Goal: Information Seeking & Learning: Learn about a topic

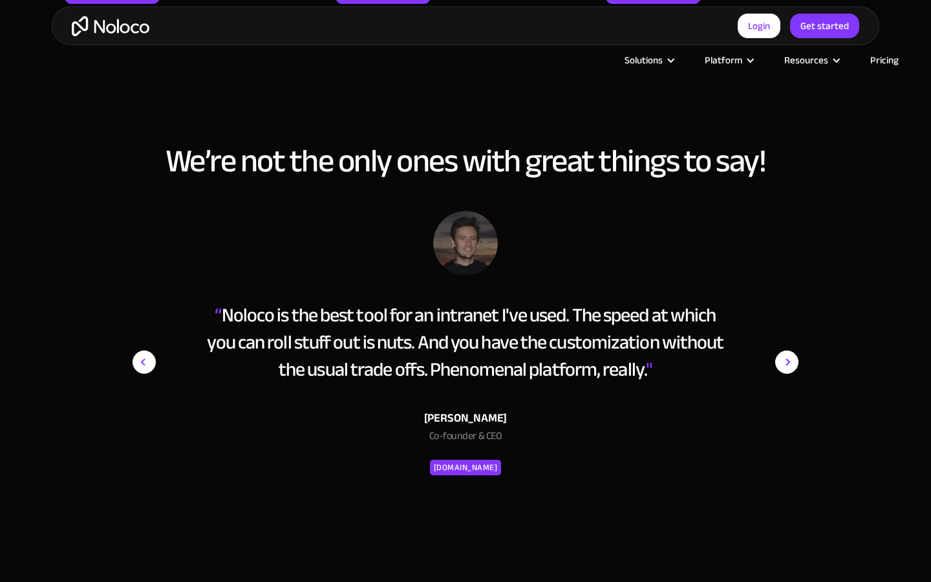
scroll to position [2132, 0]
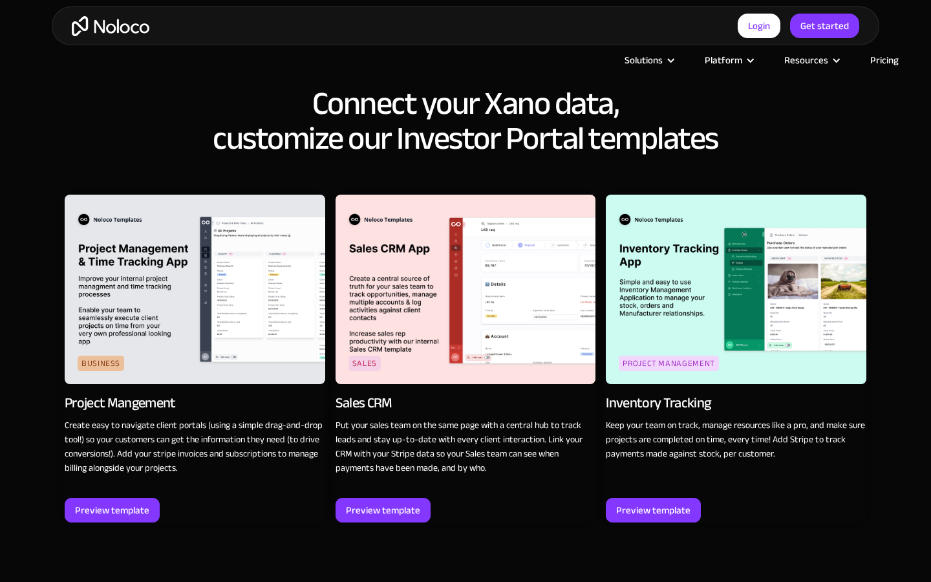
scroll to position [1942, 0]
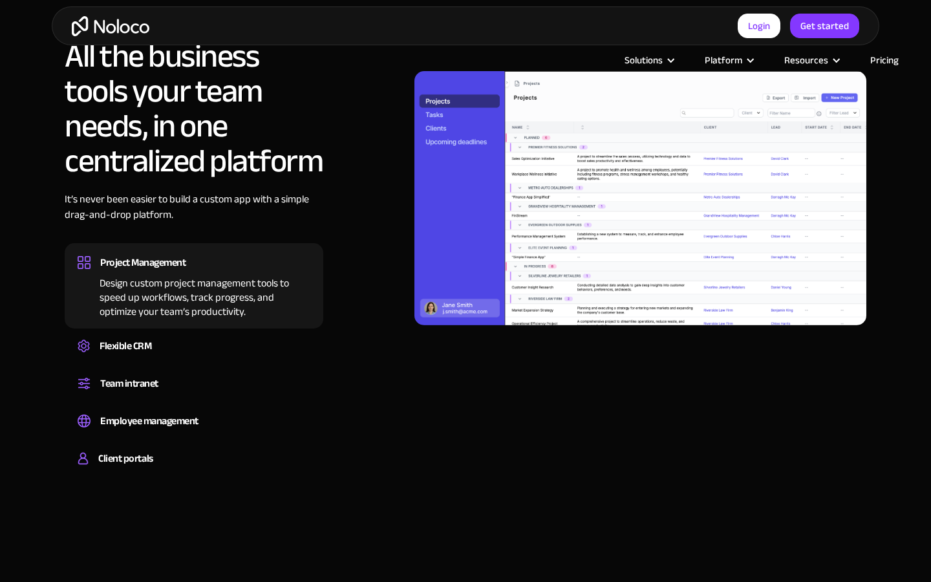
scroll to position [1438, 0]
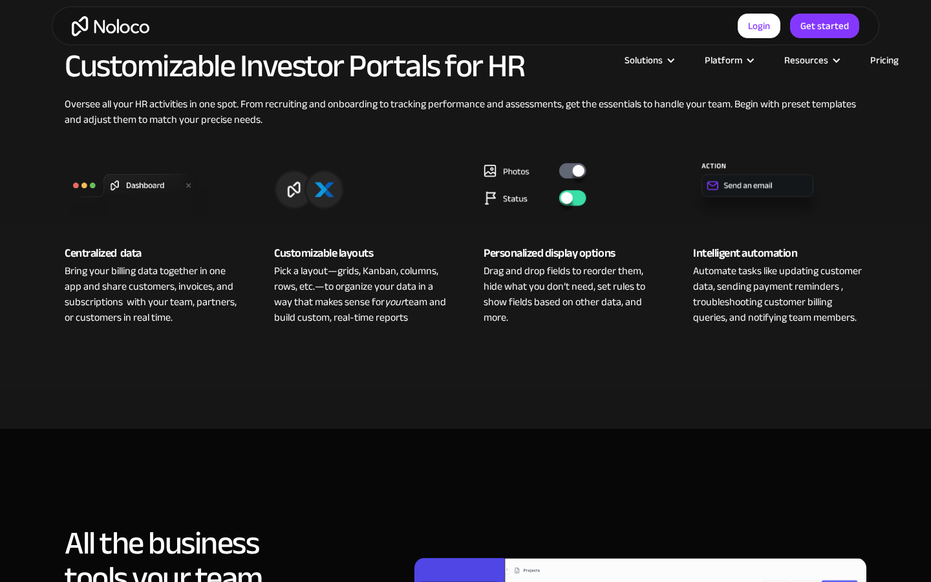
scroll to position [936, 0]
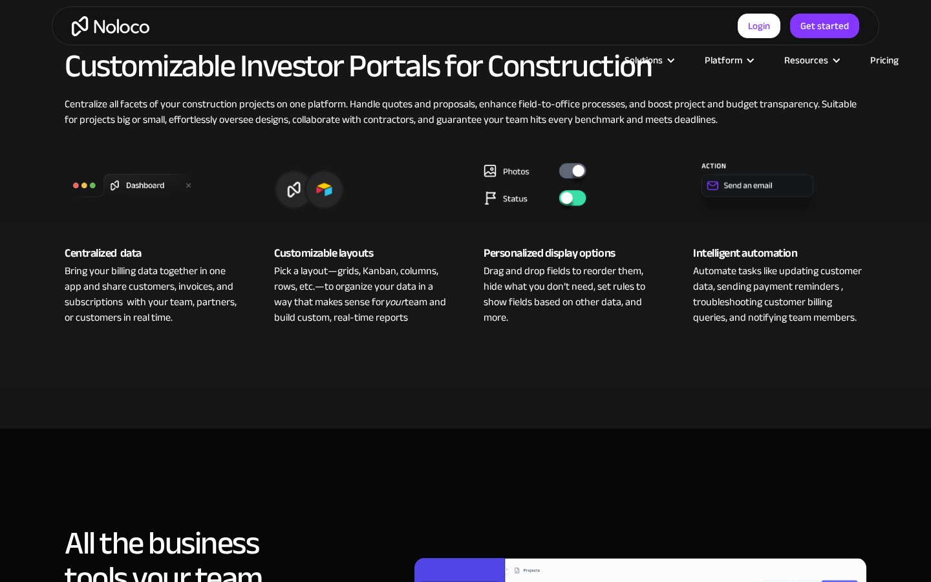
scroll to position [936, 0]
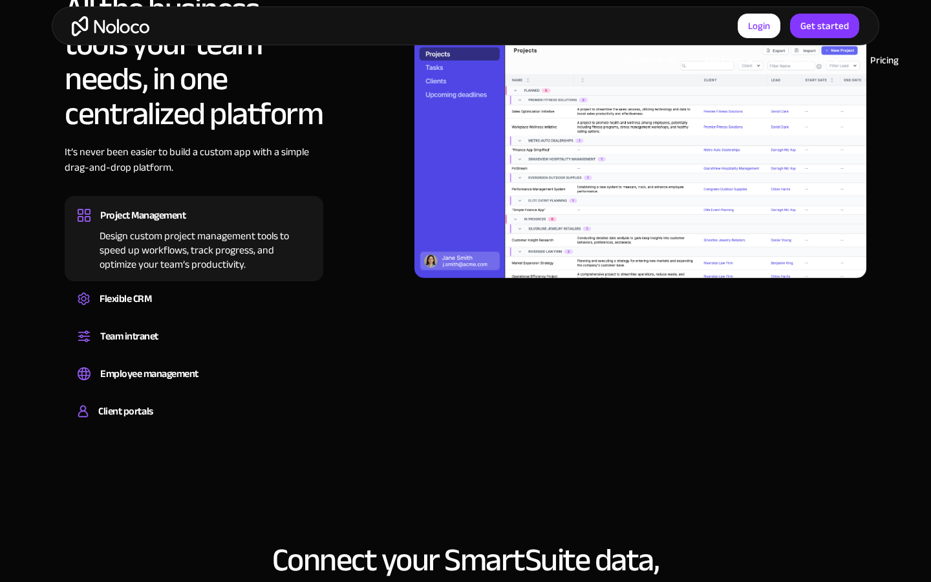
scroll to position [1439, 0]
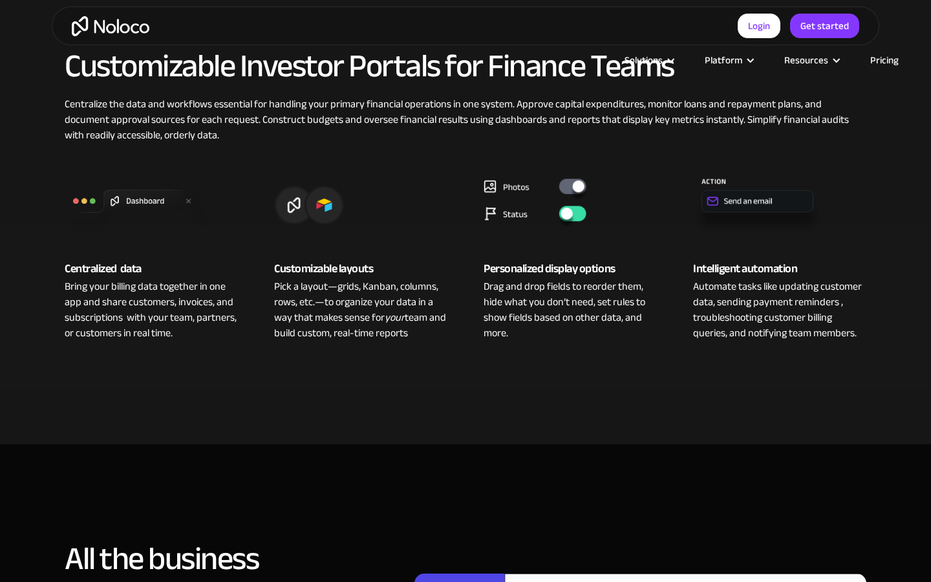
scroll to position [936, 0]
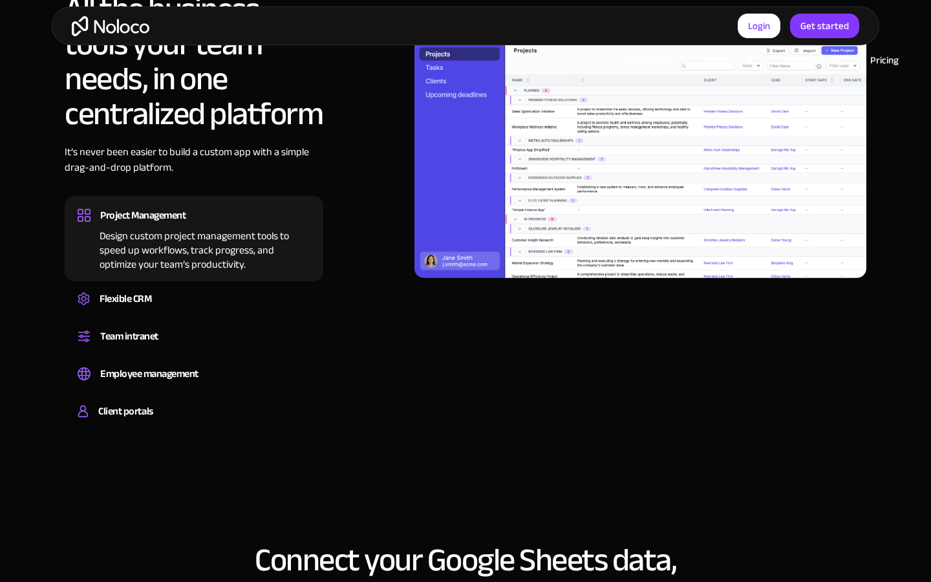
scroll to position [1439, 0]
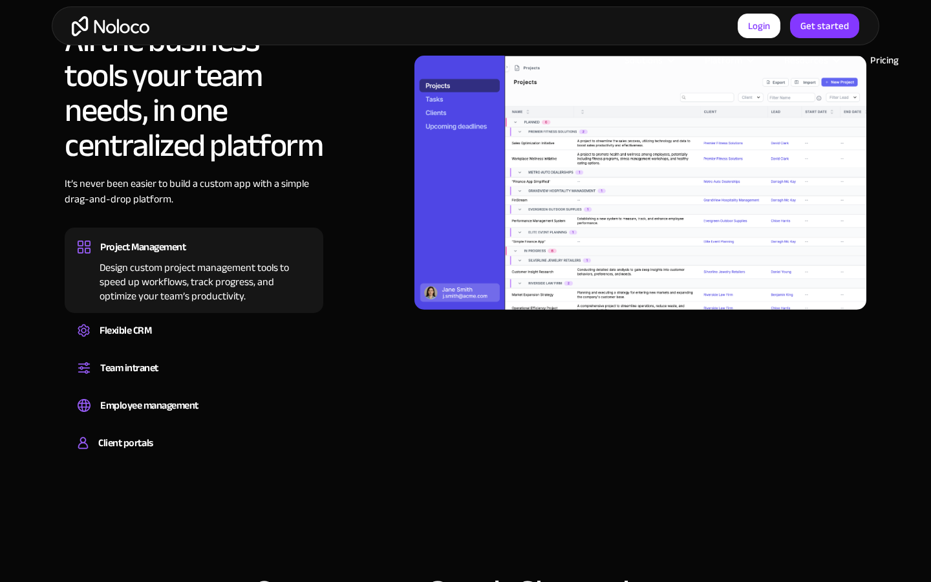
scroll to position [1438, 0]
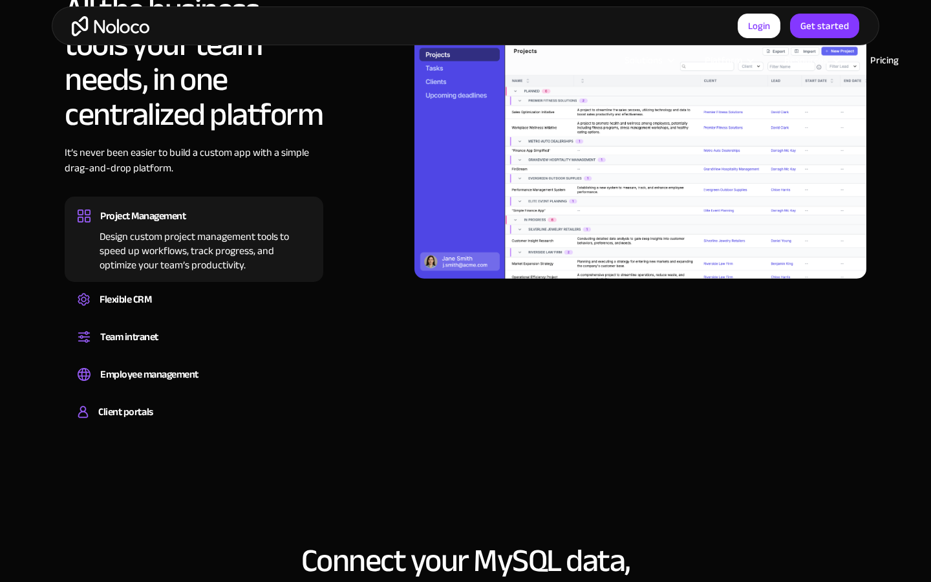
scroll to position [1438, 0]
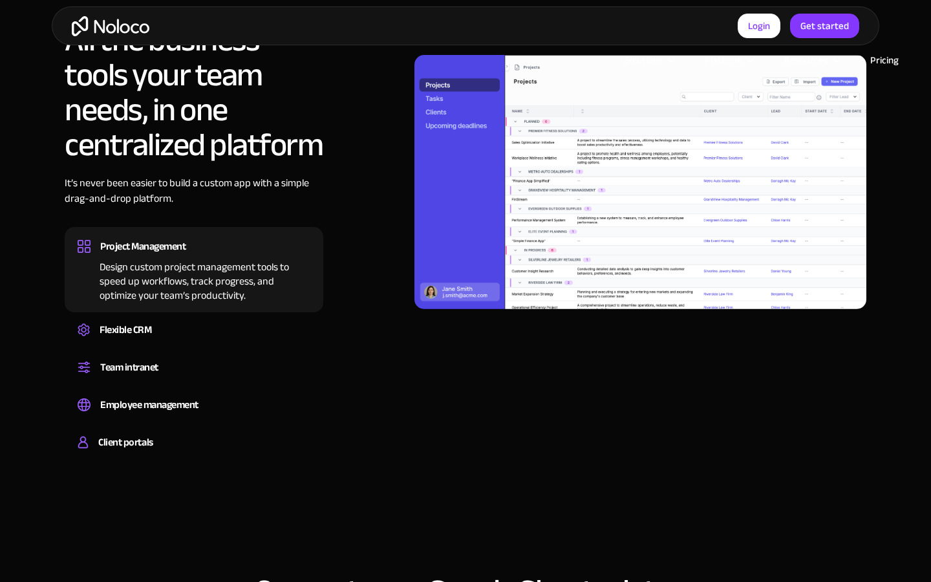
scroll to position [1439, 0]
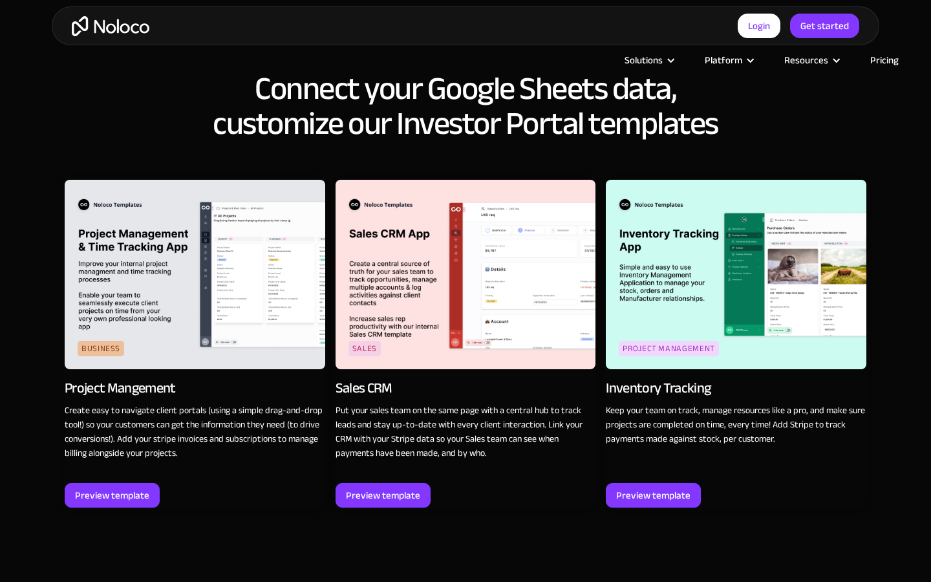
scroll to position [1941, 0]
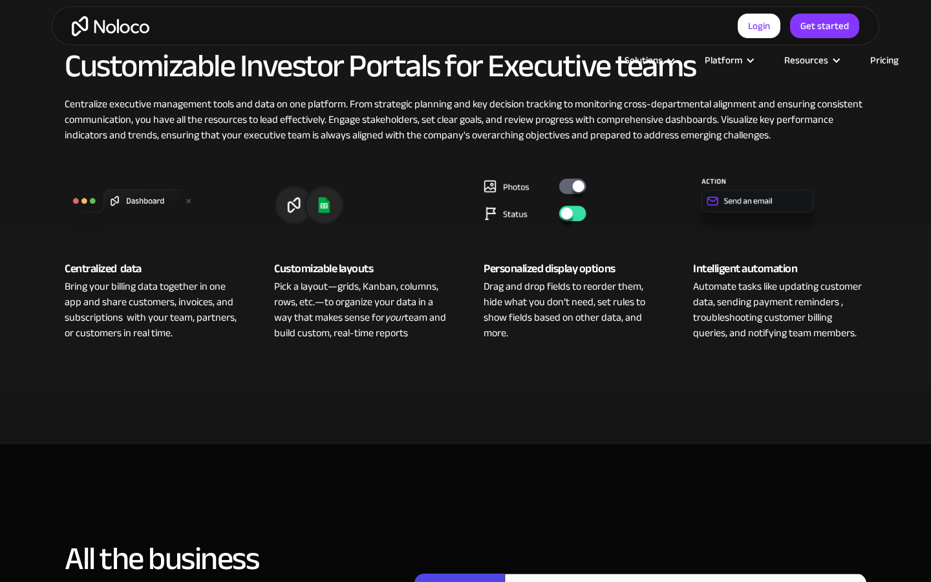
scroll to position [936, 0]
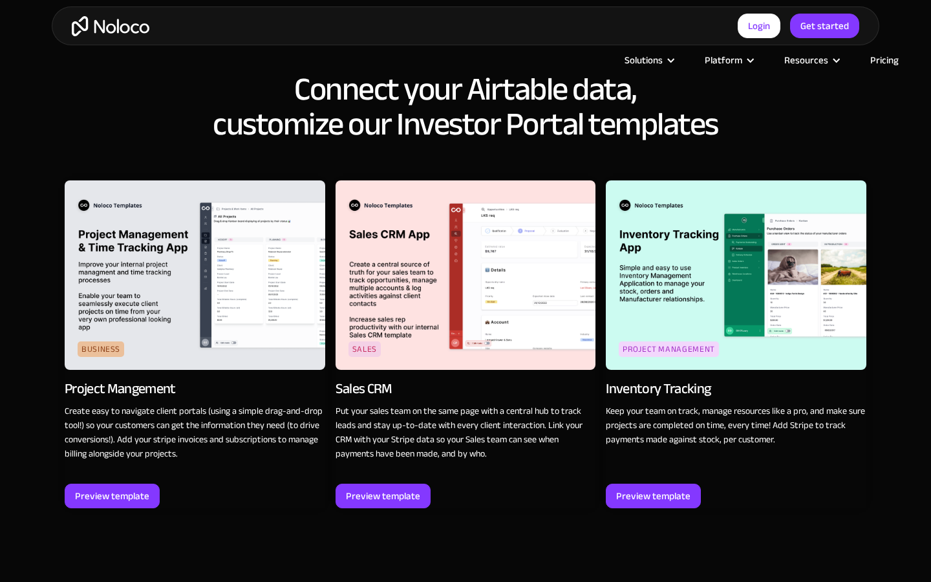
scroll to position [1941, 0]
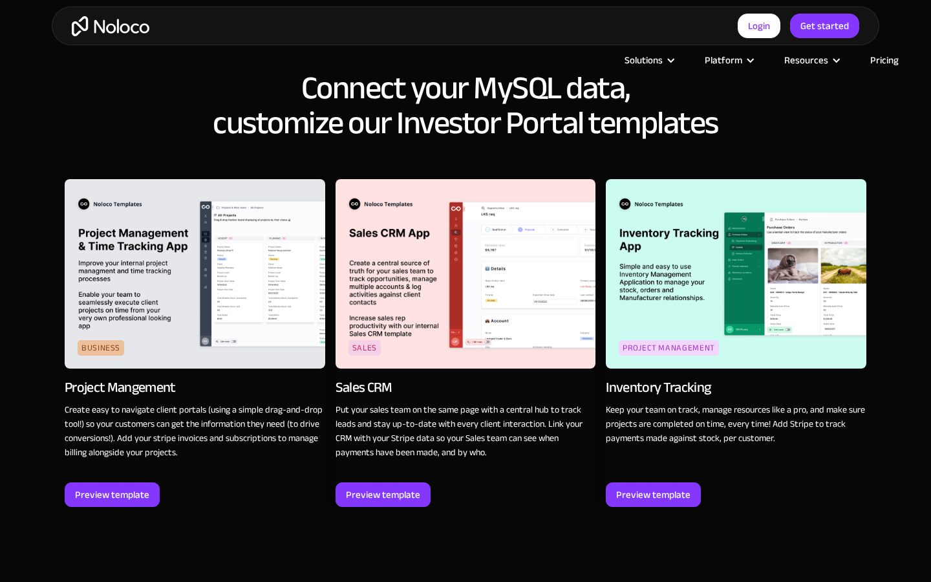
scroll to position [1942, 0]
